Goal: Task Accomplishment & Management: Manage account settings

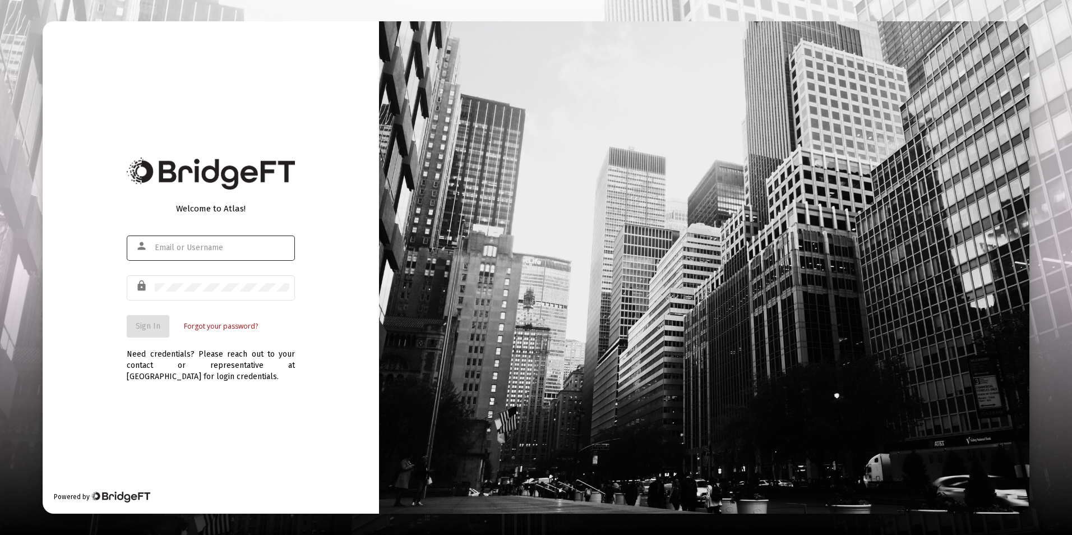
click at [182, 242] on div at bounding box center [222, 247] width 135 height 27
click at [186, 252] on div at bounding box center [222, 247] width 135 height 27
click at [198, 250] on input "text" at bounding box center [222, 247] width 135 height 9
click at [202, 251] on input "text" at bounding box center [222, 247] width 135 height 9
click at [257, 252] on input "text" at bounding box center [222, 247] width 135 height 9
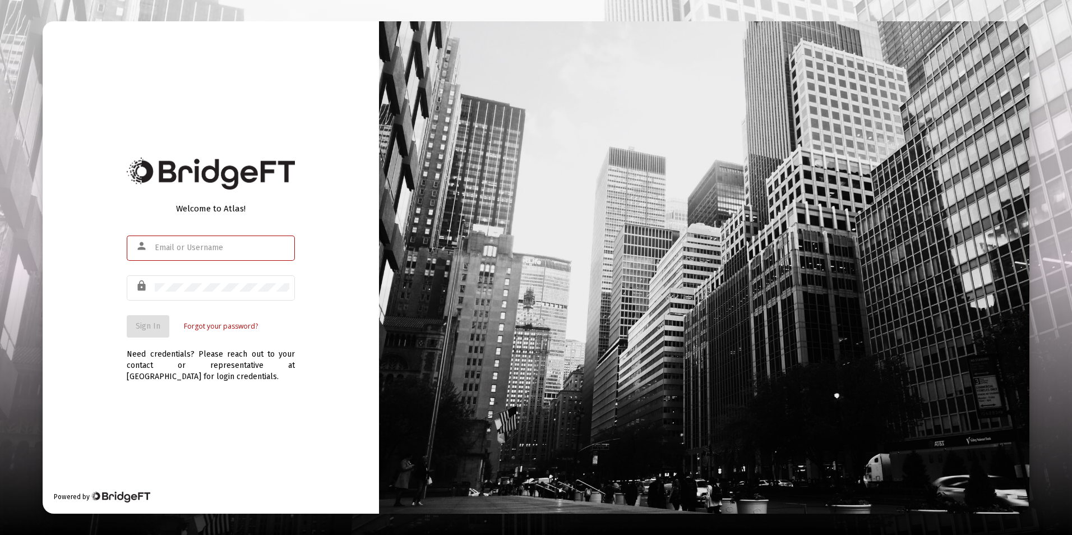
click at [281, 199] on div "Welcome to Atlas! person lock Sign In Forgot your password?" at bounding box center [211, 266] width 168 height 143
click at [265, 253] on div at bounding box center [222, 247] width 135 height 27
click at [150, 340] on div "Need credentials? Please reach out to your contact or representative at [GEOGRA…" at bounding box center [211, 359] width 168 height 45
click at [178, 247] on input "text" at bounding box center [222, 247] width 135 height 9
type input "dstrine@passivwecapital.com"
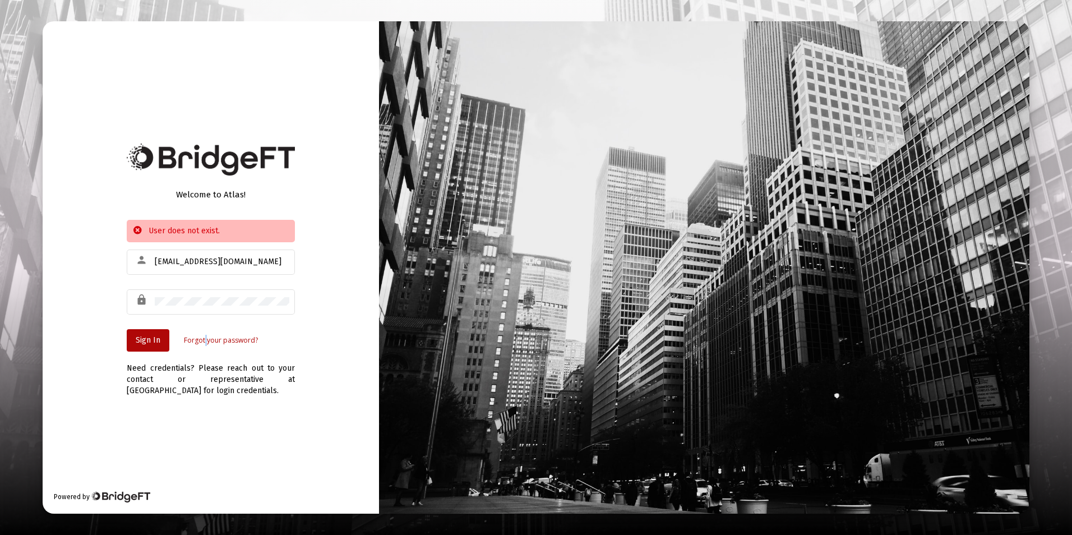
click at [206, 344] on link "Forgot your password?" at bounding box center [221, 340] width 74 height 11
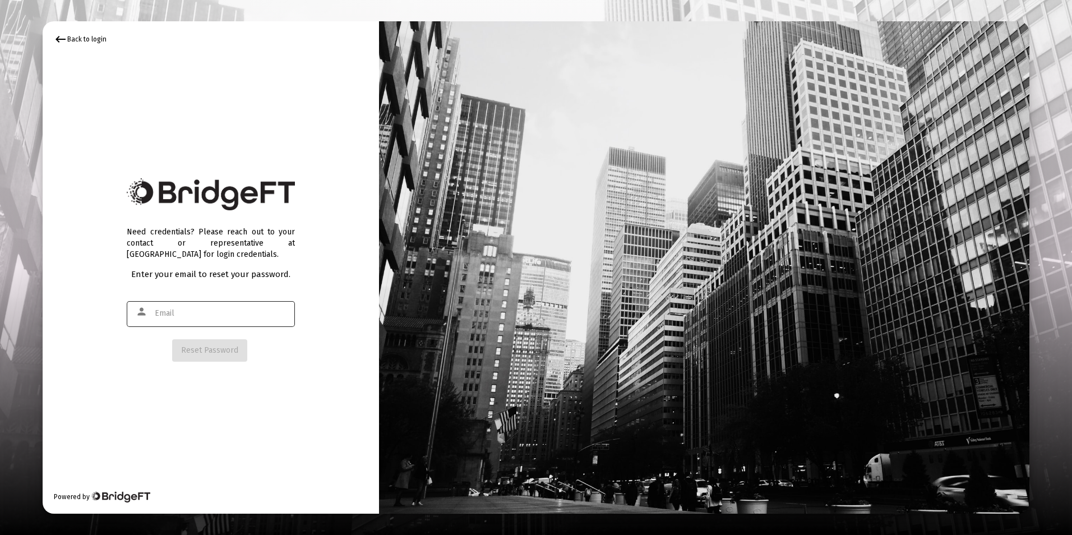
click at [210, 319] on div at bounding box center [222, 312] width 135 height 27
type input "DSTRINE@PASSIVECAPITAL.COM"
click at [210, 350] on span "Reset Password" at bounding box center [209, 350] width 57 height 10
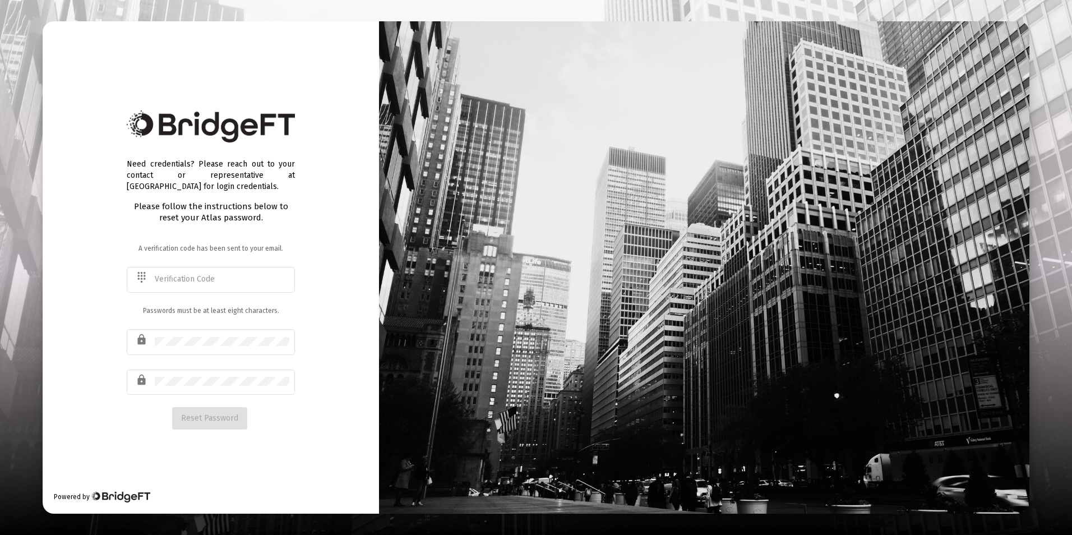
click at [210, 351] on div at bounding box center [222, 340] width 135 height 27
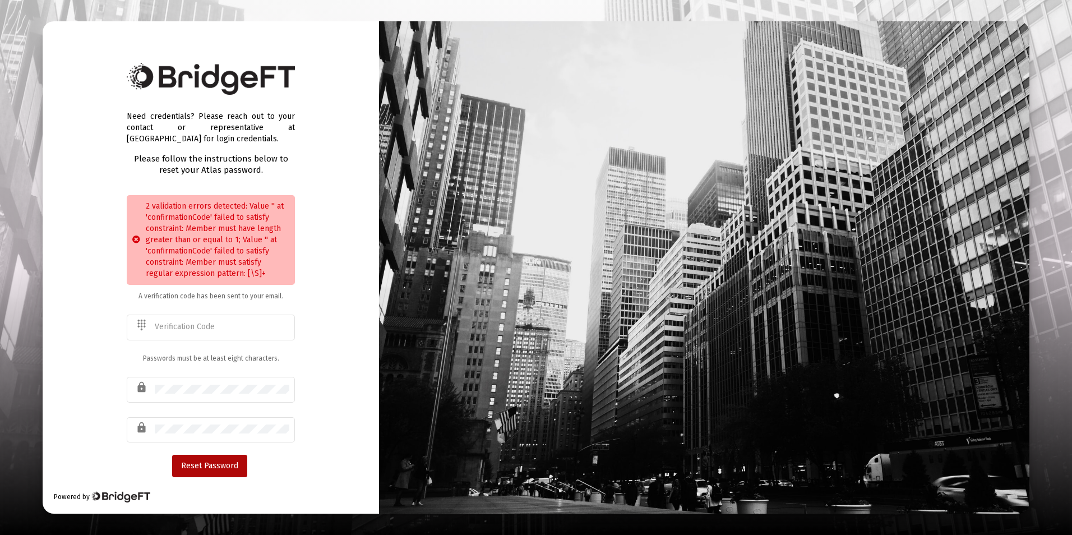
drag, startPoint x: 227, startPoint y: 424, endPoint x: -50, endPoint y: 419, distance: 276.9
click at [0, 419] on html "Need credentials? Please reach out to your contact or representative at BridgeF…" at bounding box center [536, 267] width 1072 height 535
drag, startPoint x: 195, startPoint y: 402, endPoint x: 196, endPoint y: 396, distance: 6.9
click at [195, 402] on div "lock" at bounding box center [211, 395] width 168 height 36
click at [83, 380] on div "Need credentials? Please reach out to your contact or representative at BridgeF…" at bounding box center [211, 267] width 336 height 492
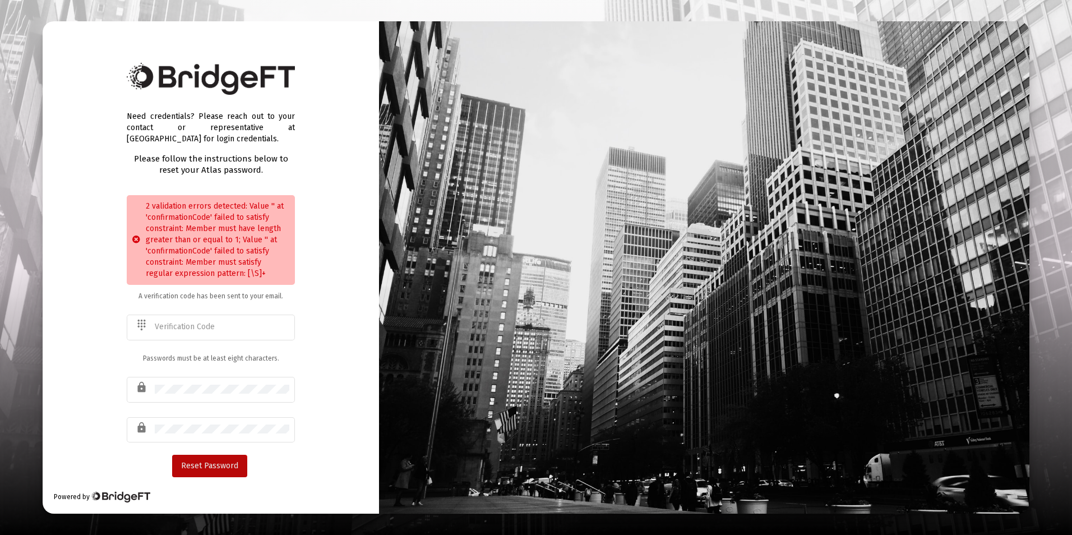
click at [202, 471] on button "Reset Password" at bounding box center [209, 466] width 75 height 22
paste input "798791"
type input "798791"
click at [209, 465] on span "Reset Password" at bounding box center [209, 466] width 57 height 10
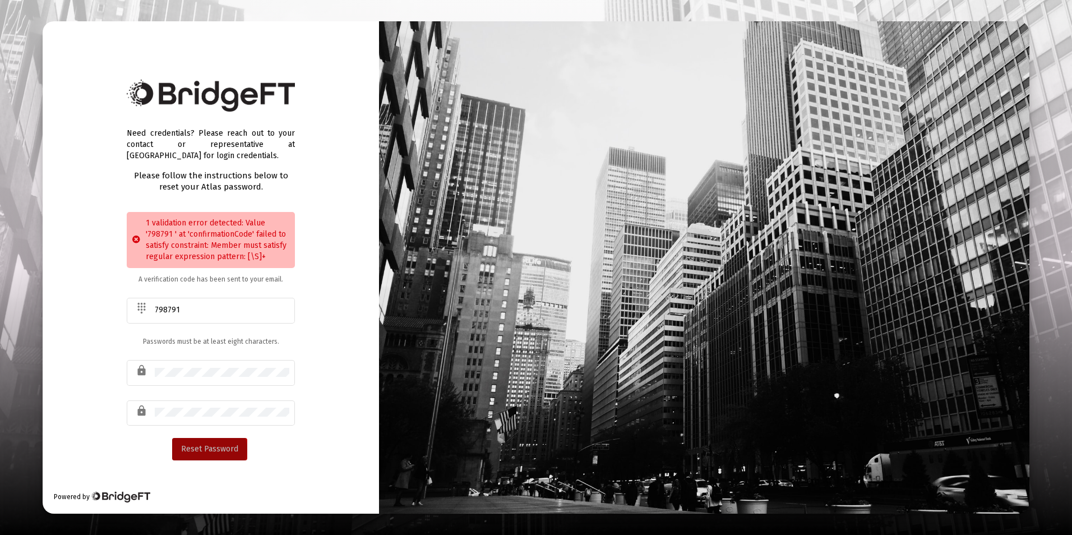
click at [205, 444] on span "Reset Password" at bounding box center [209, 449] width 57 height 10
click at [335, 346] on div "Need credentials? Please reach out to your contact or representative at BridgeF…" at bounding box center [211, 267] width 336 height 492
click at [271, 248] on div "1 validation error detected: Value '798791 ' at 'confirmationCode' failed to sa…" at bounding box center [211, 240] width 168 height 56
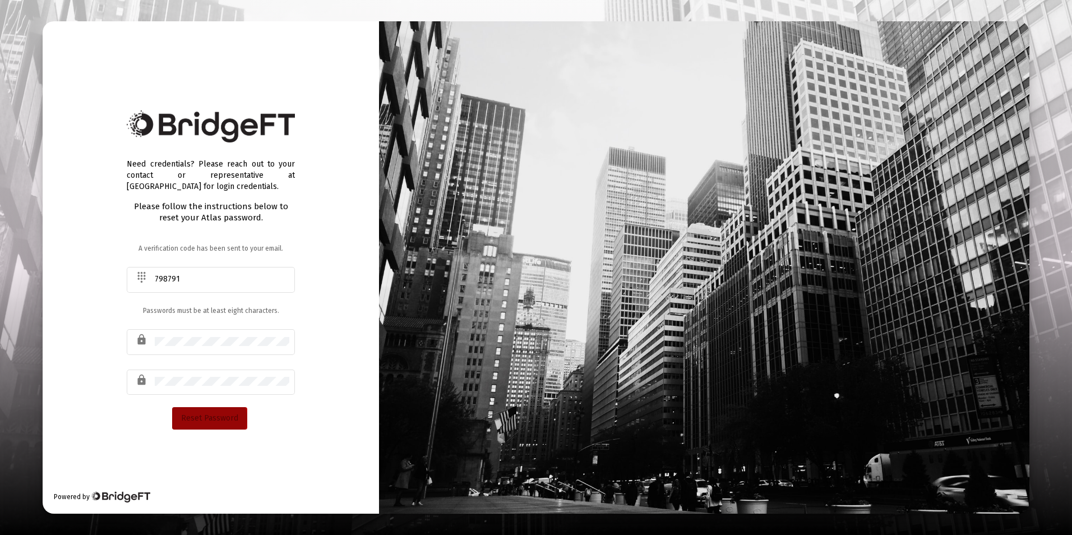
click at [210, 415] on span "Reset Password" at bounding box center [209, 418] width 57 height 10
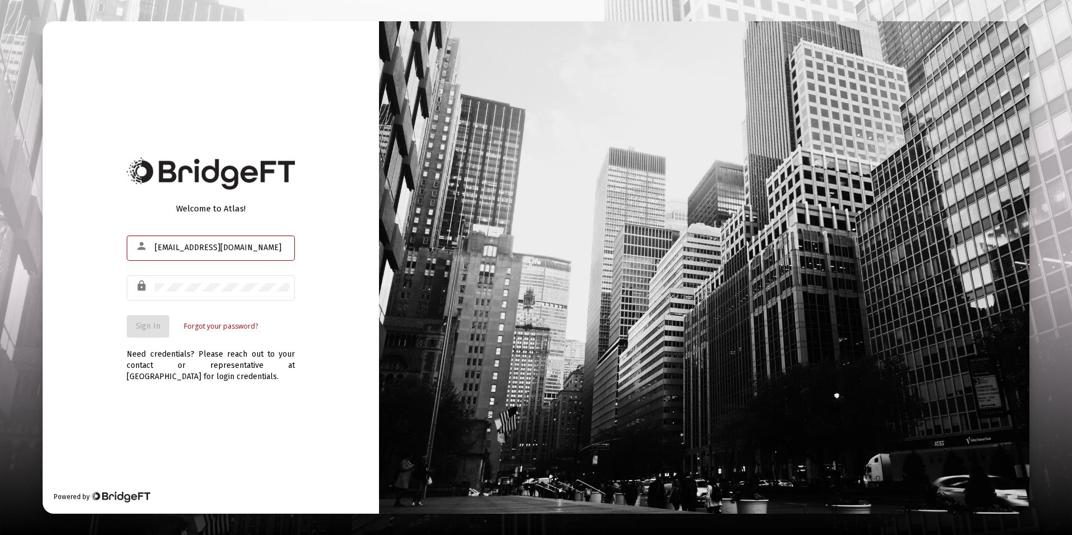
type input "[EMAIL_ADDRESS][DOMAIN_NAME]"
click at [159, 326] on span "Sign In" at bounding box center [148, 326] width 25 height 10
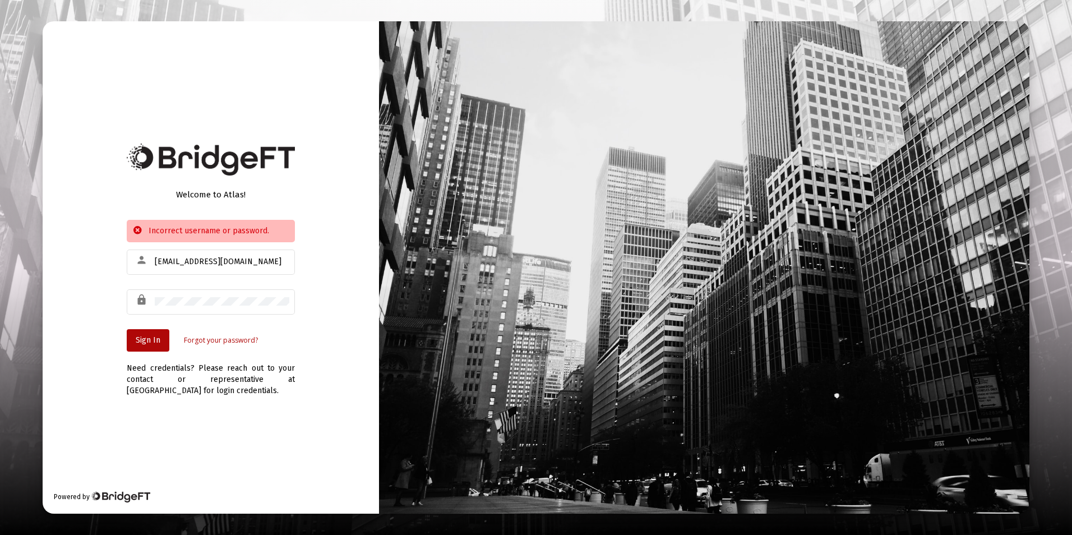
click at [231, 339] on link "Forgot your password?" at bounding box center [221, 340] width 74 height 11
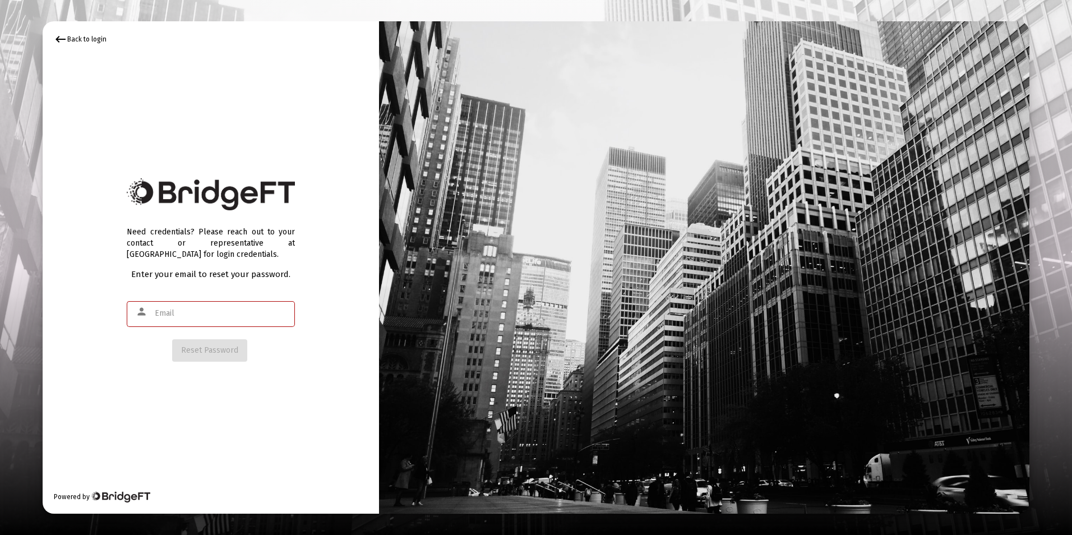
click at [230, 316] on input "text" at bounding box center [222, 313] width 135 height 9
type input "[EMAIL_ADDRESS][DOMAIN_NAME]"
click at [214, 352] on span "Reset Password" at bounding box center [209, 350] width 57 height 10
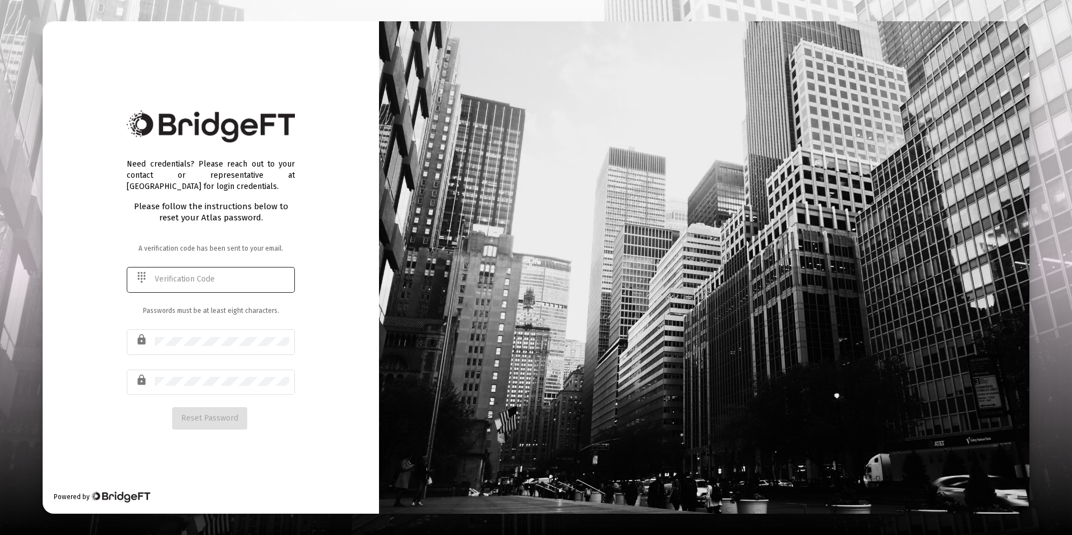
click at [183, 274] on div at bounding box center [222, 278] width 135 height 27
type input "890852"
click at [193, 424] on button "Reset Password" at bounding box center [209, 418] width 75 height 22
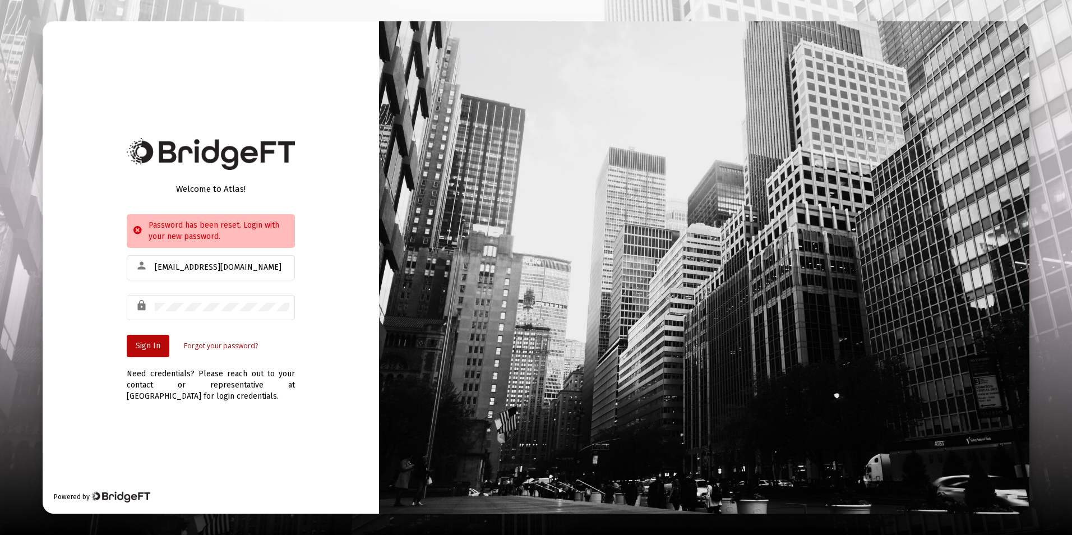
click at [142, 348] on span "Sign In" at bounding box center [148, 346] width 25 height 10
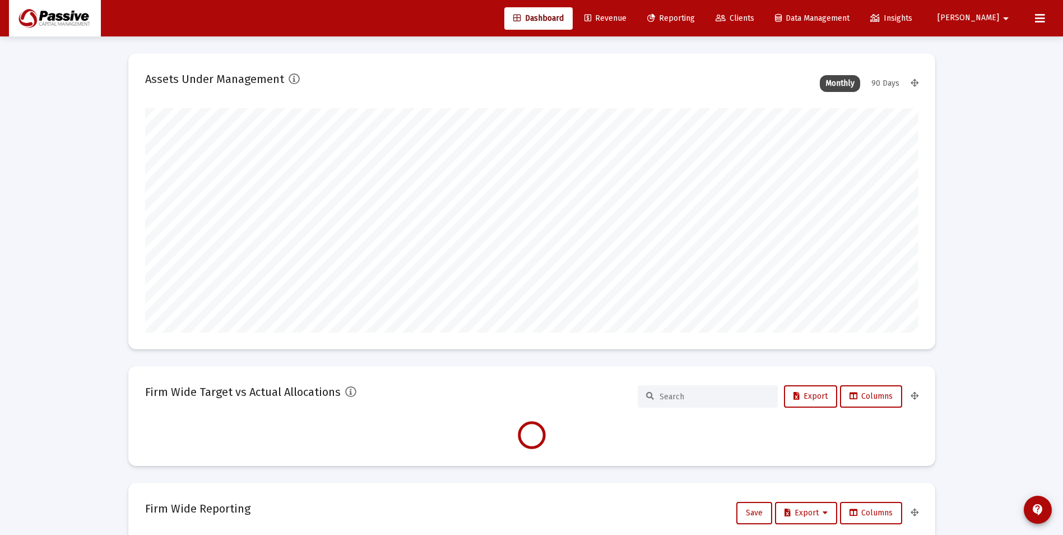
type input "[DATE]"
click at [892, 86] on div "90 Days" at bounding box center [885, 83] width 39 height 17
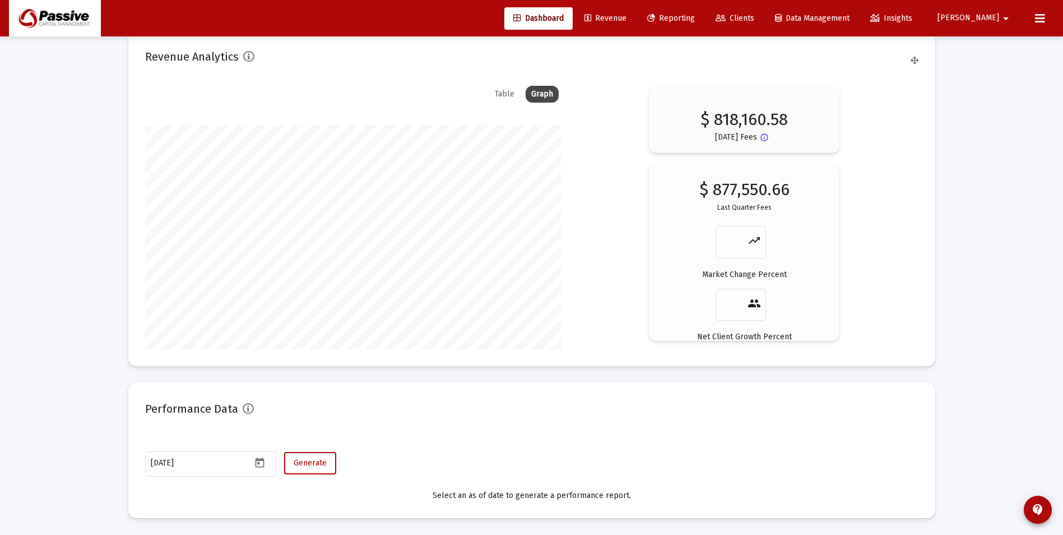
scroll to position [1850, 0]
click at [506, 91] on div "Table" at bounding box center [504, 93] width 31 height 17
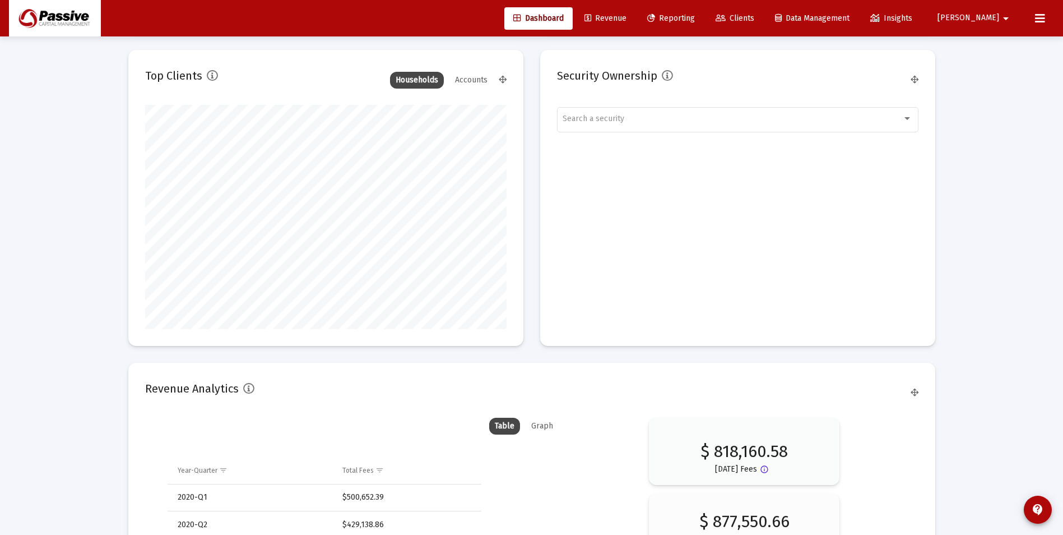
scroll to position [1362, 0]
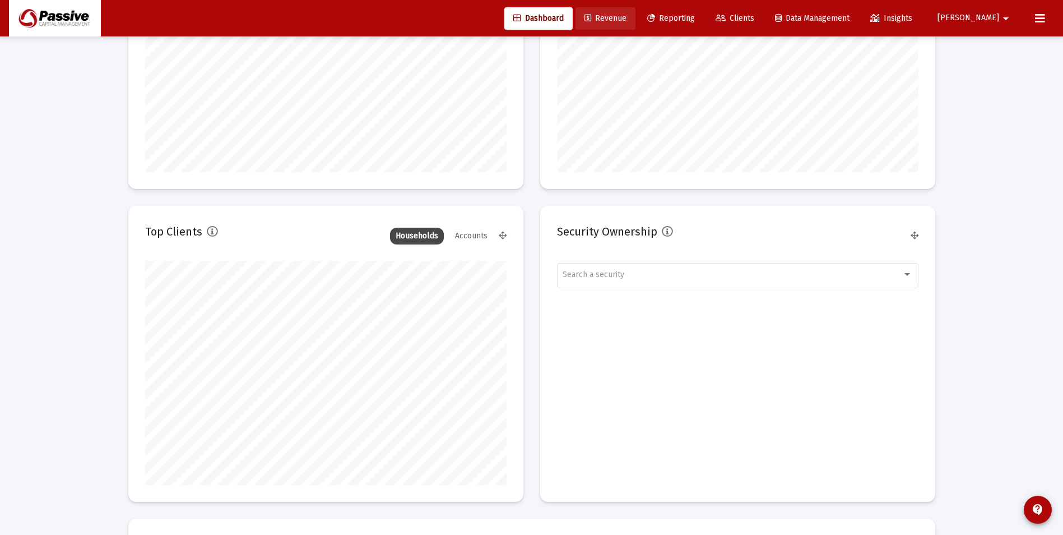
click at [627, 16] on span "Revenue" at bounding box center [606, 18] width 42 height 10
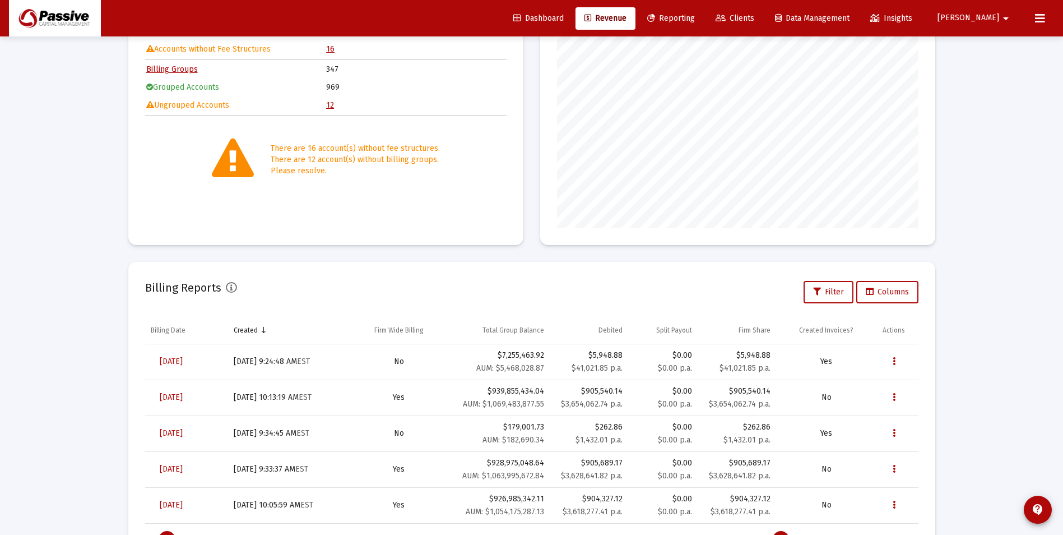
scroll to position [211, 0]
